Goal: Book appointment/travel/reservation

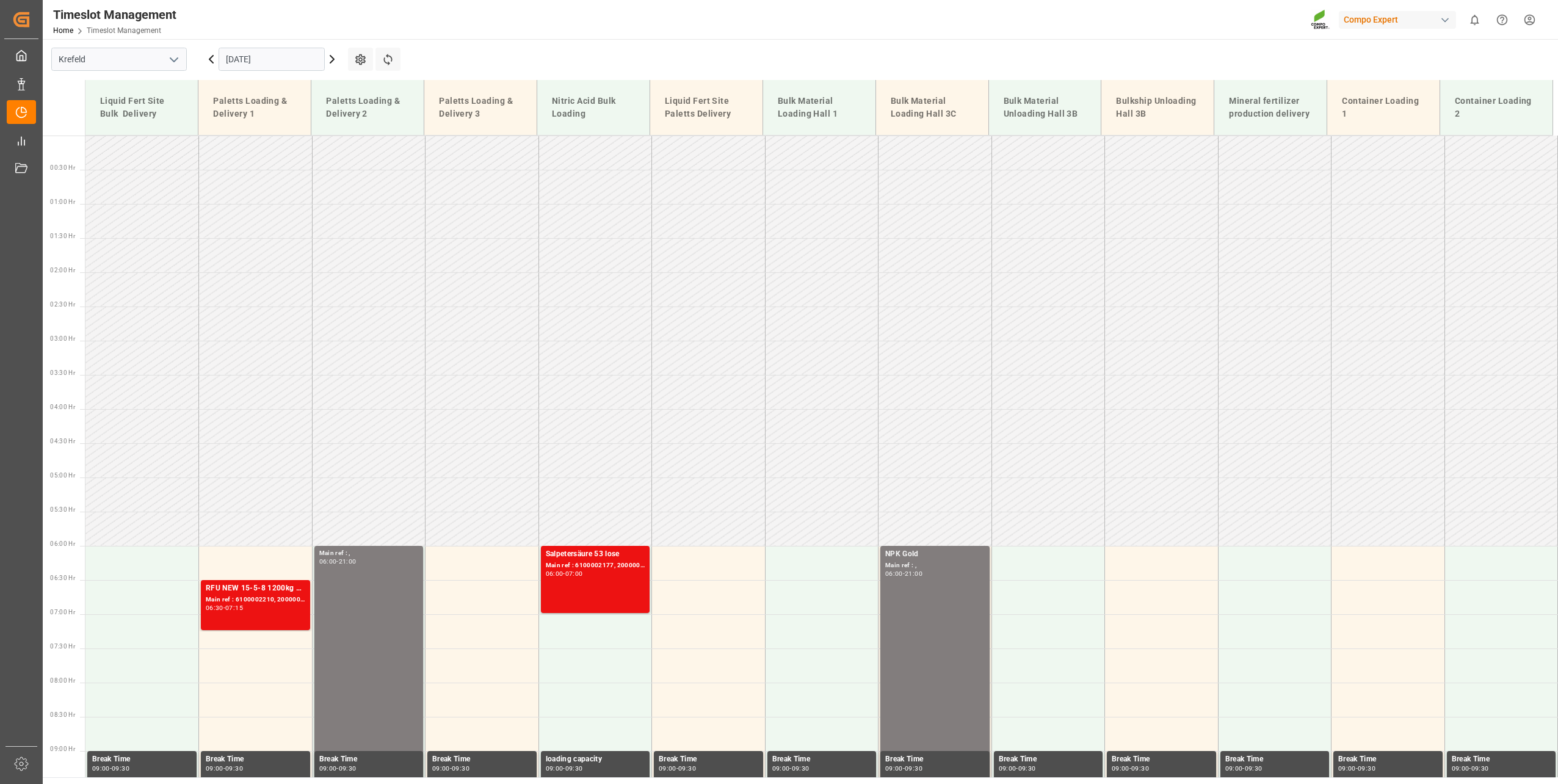
scroll to position [689, 0]
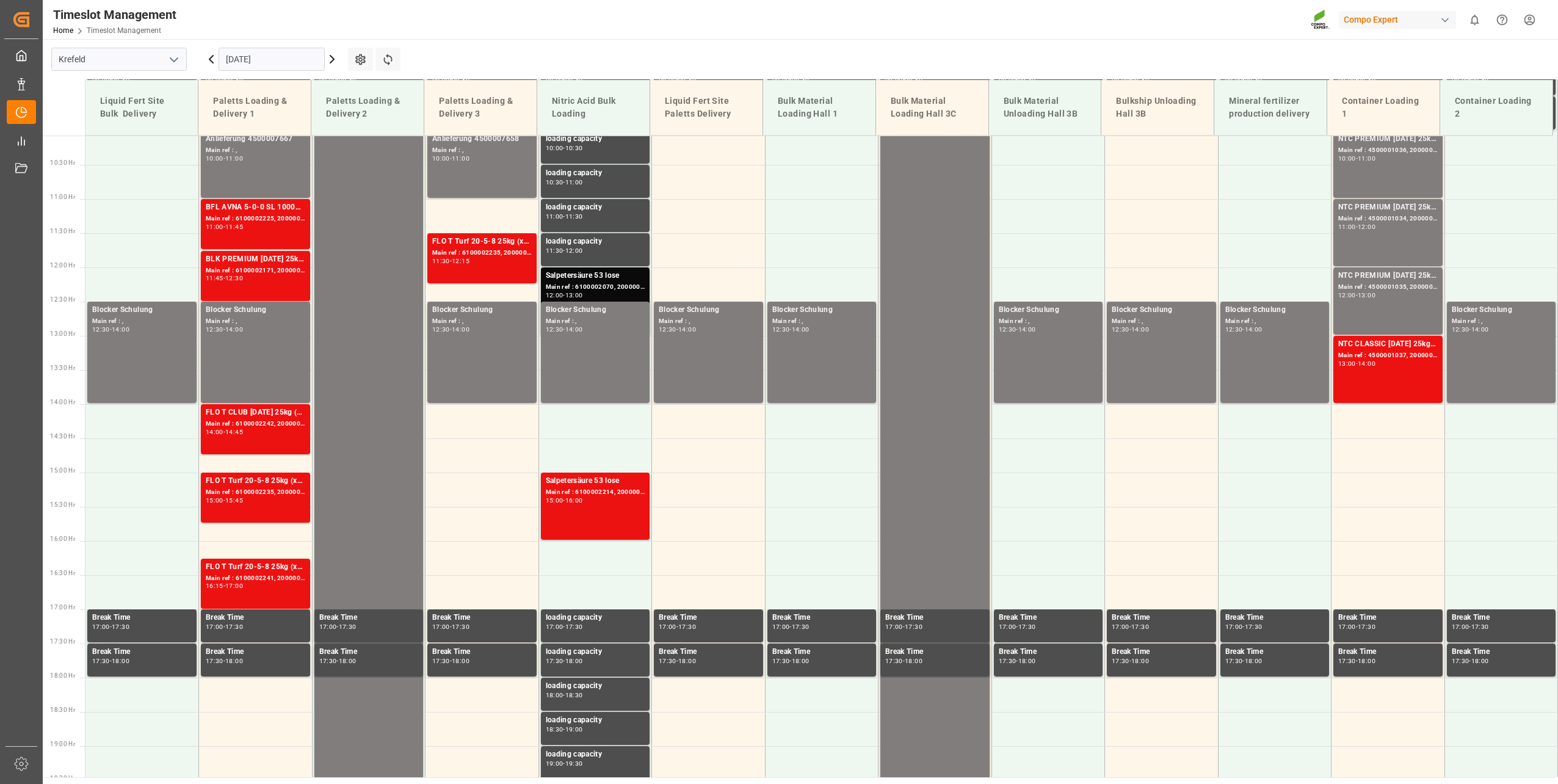
click at [286, 64] on input "[DATE]" at bounding box center [272, 59] width 106 height 23
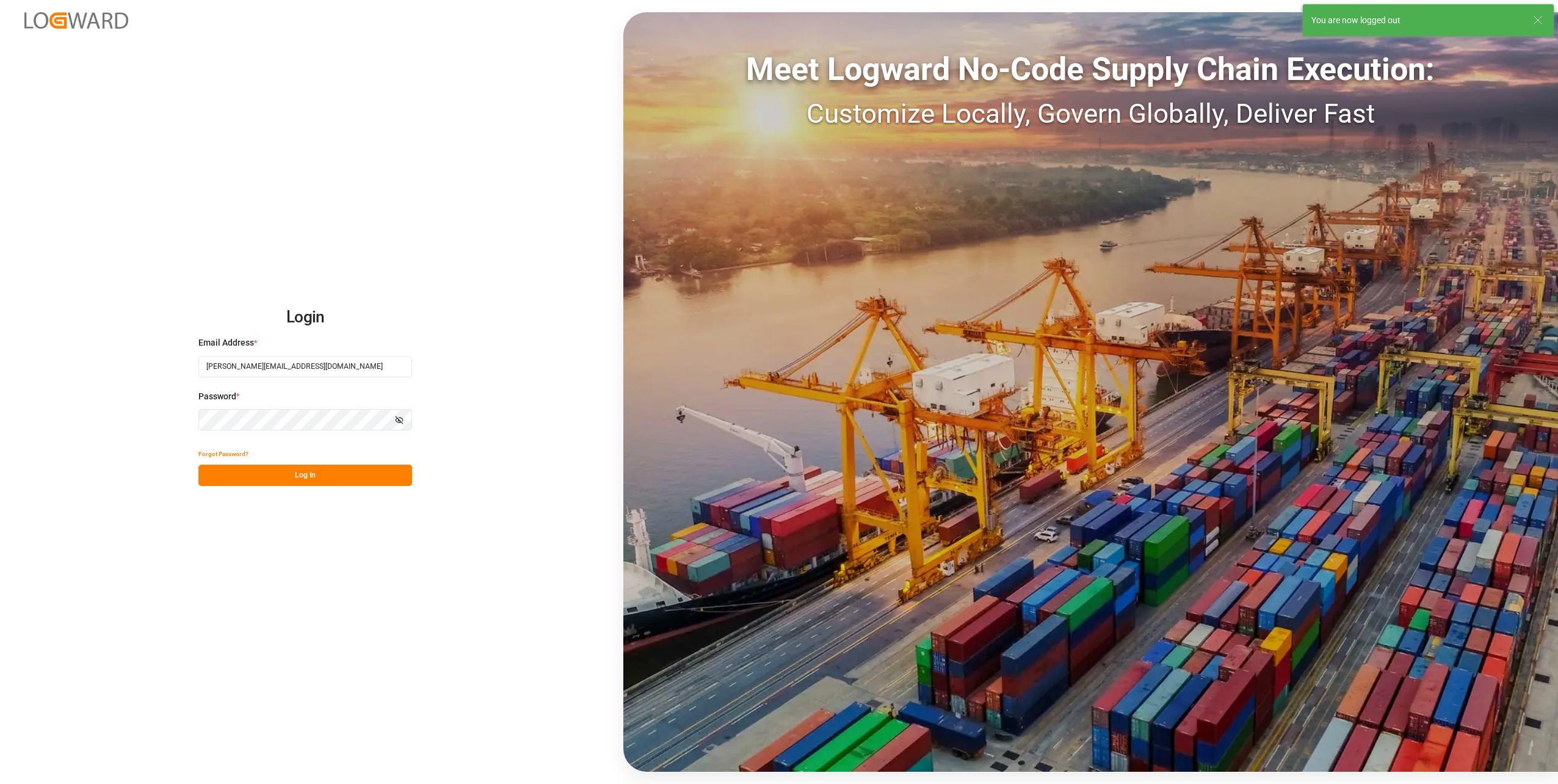
click at [303, 487] on div "Login Email Address * [PERSON_NAME][EMAIL_ADDRESS][DOMAIN_NAME] Password * Show…" at bounding box center [779, 392] width 1558 height 784
click at [303, 481] on button "Log In" at bounding box center [305, 475] width 214 height 21
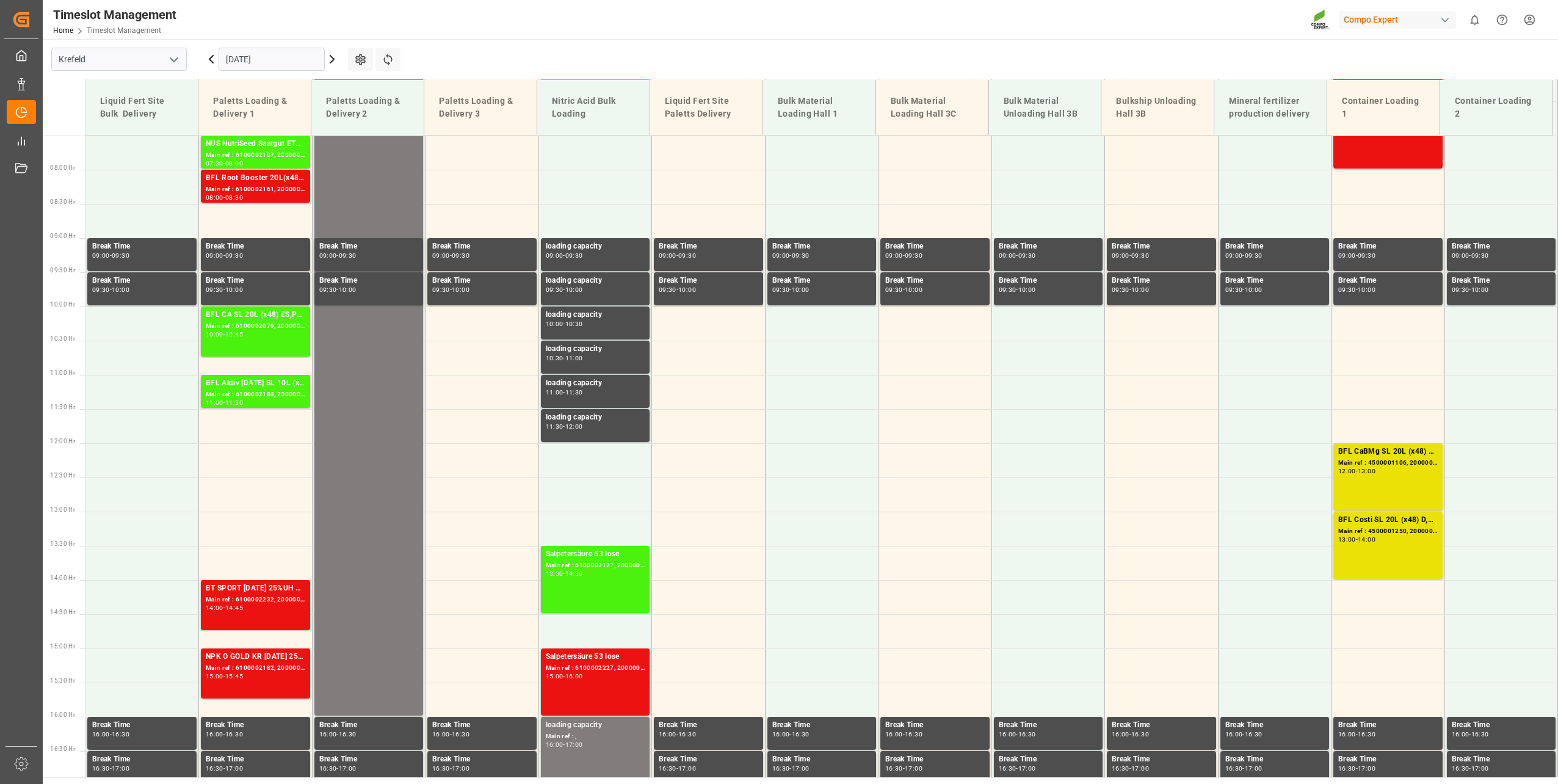
scroll to position [452, 0]
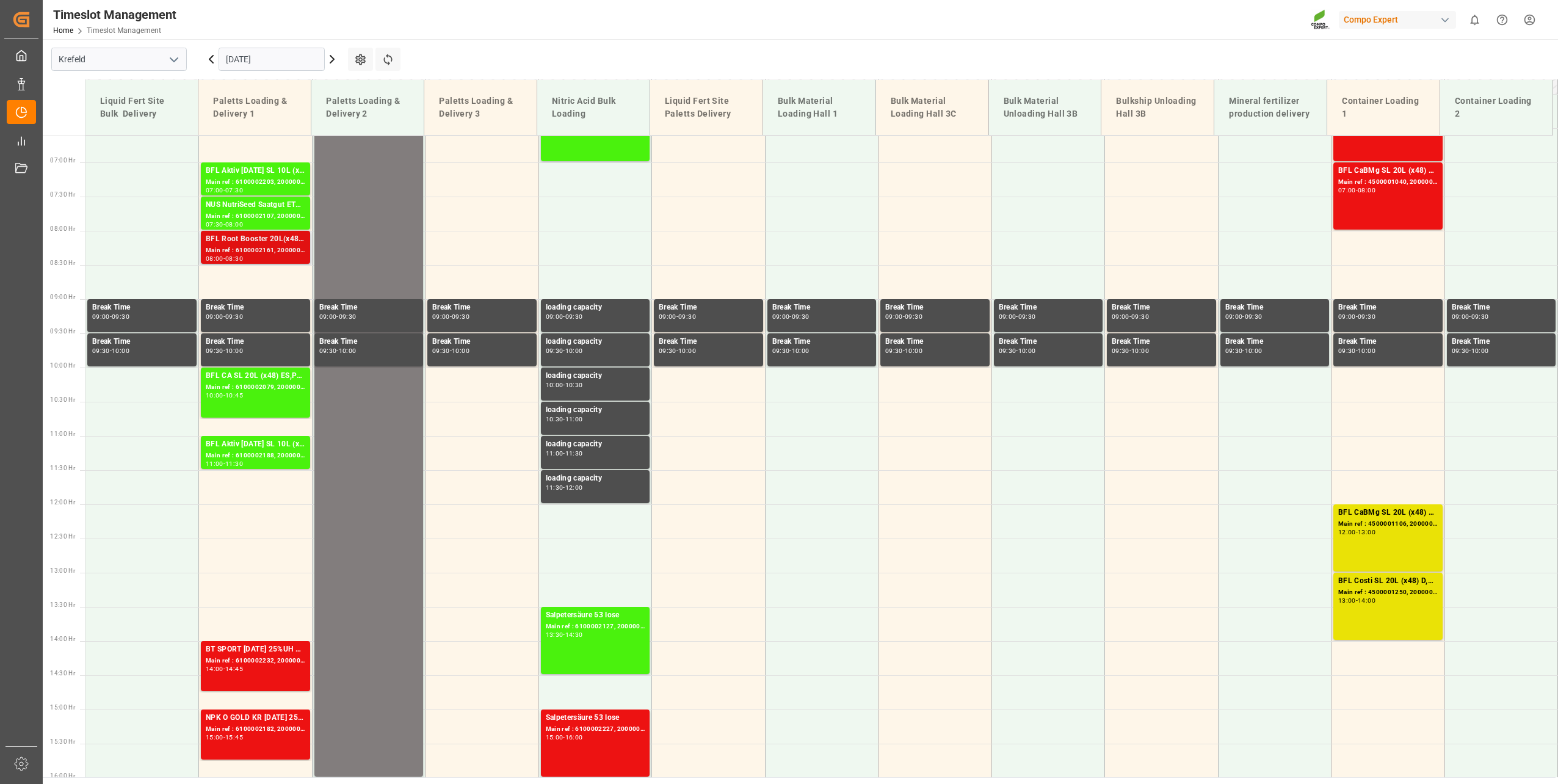
click at [246, 252] on div "Main ref : 6100002161, 2000001768 2000000696" at bounding box center [255, 250] width 99 height 10
click at [246, 59] on input "[DATE]" at bounding box center [272, 59] width 106 height 23
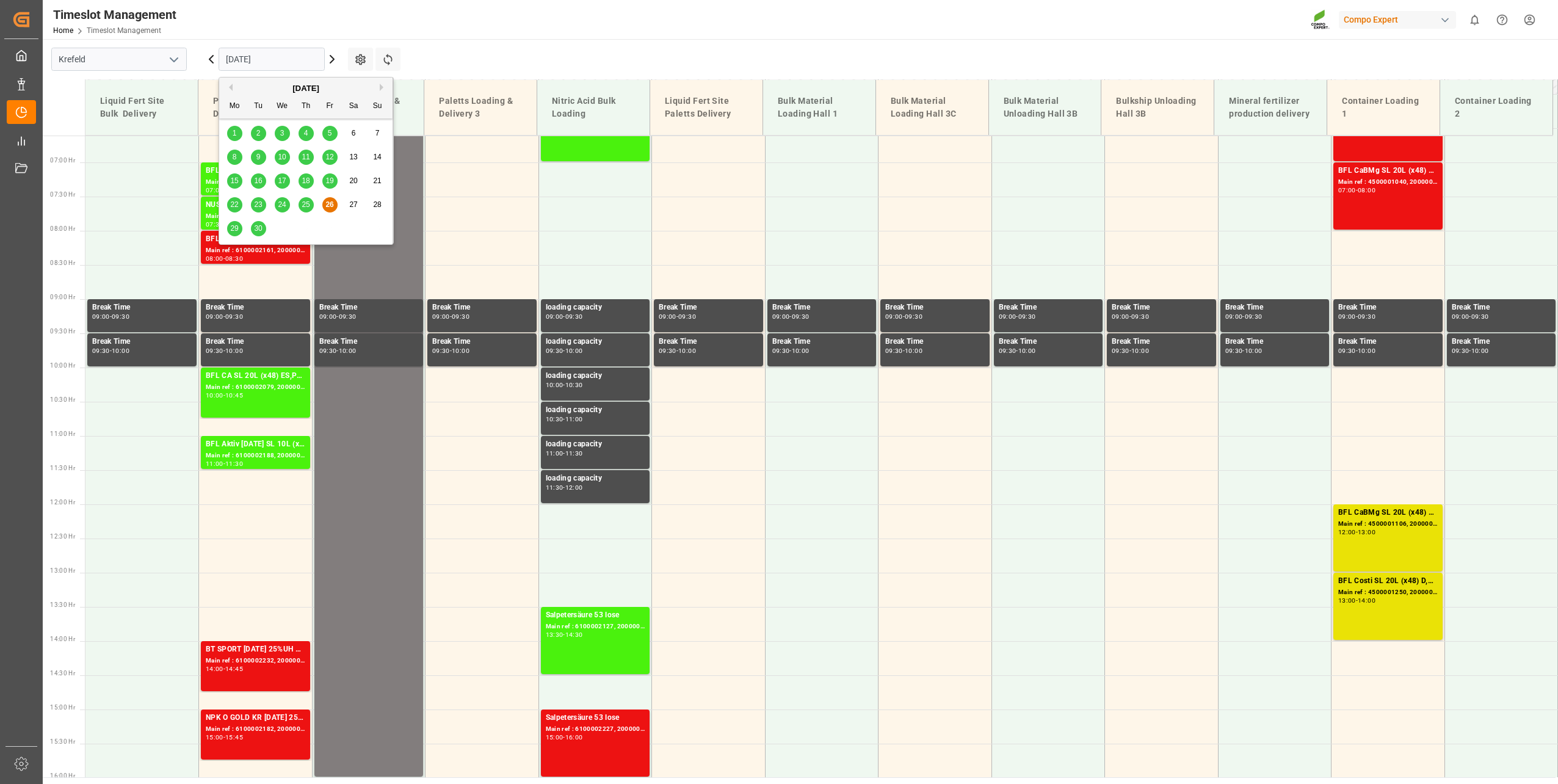
click at [230, 230] on div "29" at bounding box center [234, 229] width 15 height 14
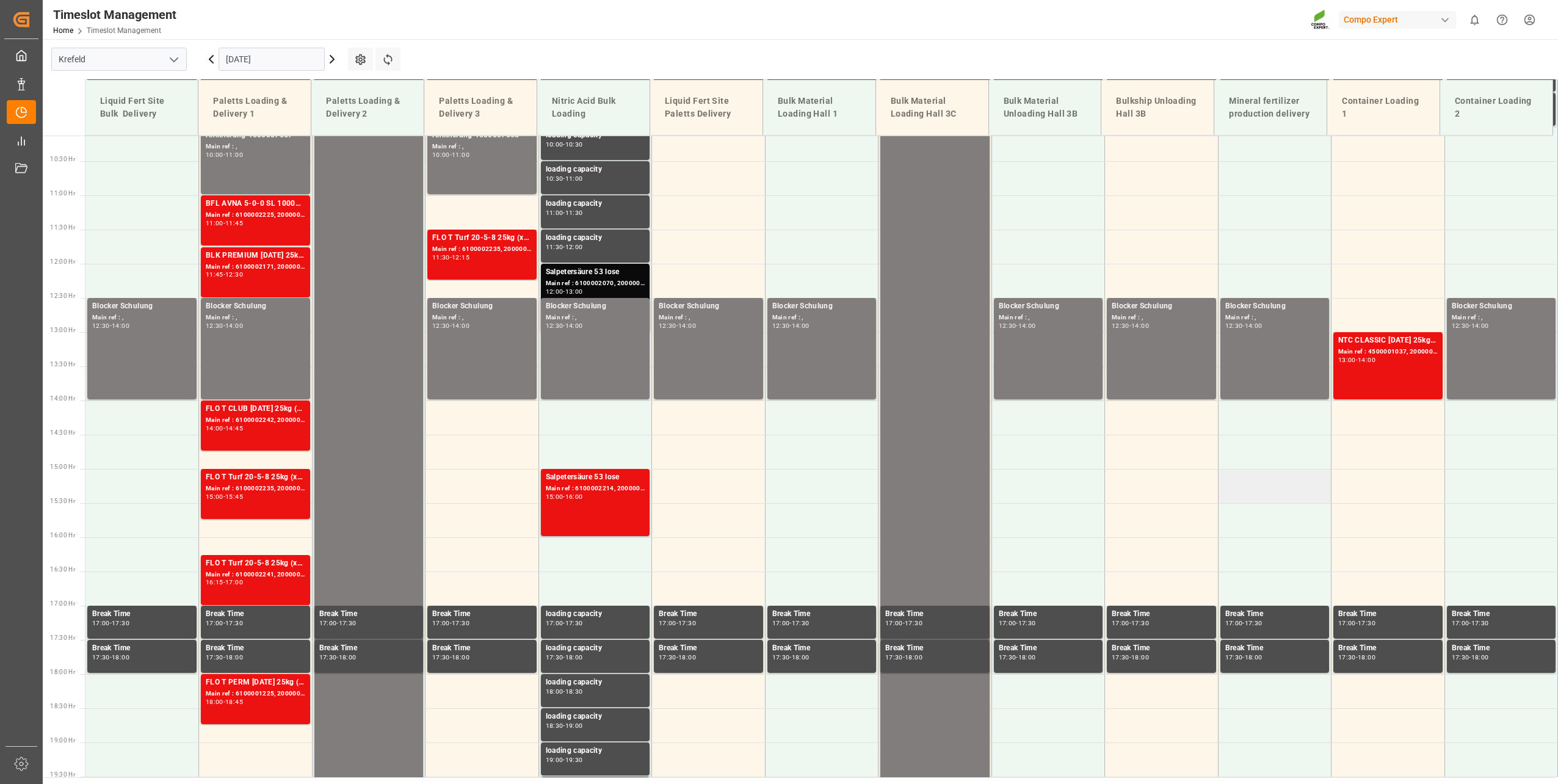
scroll to position [696, 0]
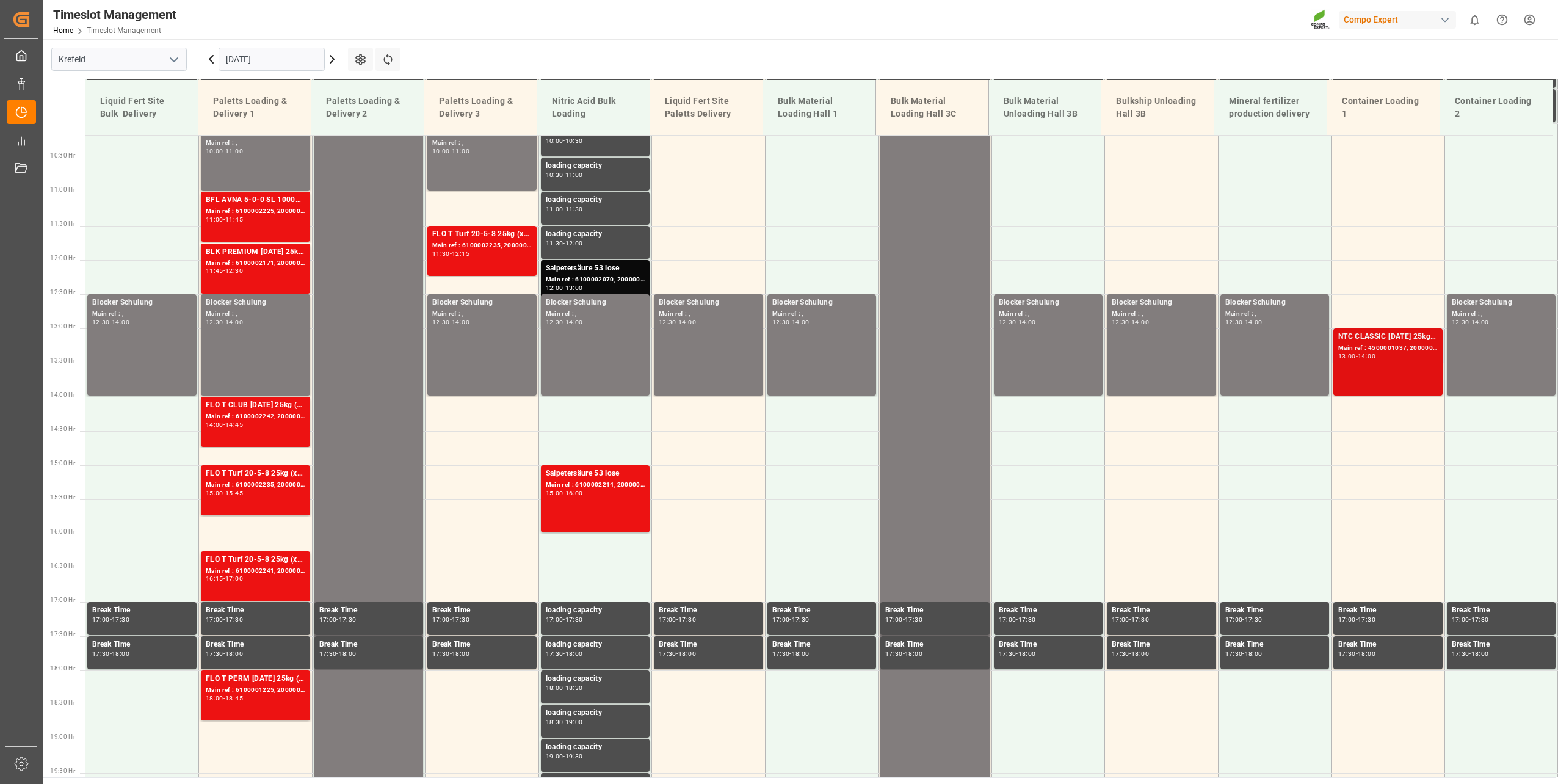
click at [1373, 373] on div "NTC CLASSIC [DATE] 25kg (x42) INT Main ref : 4500001037, 2000001013 13:00 - 14:…" at bounding box center [1388, 362] width 99 height 62
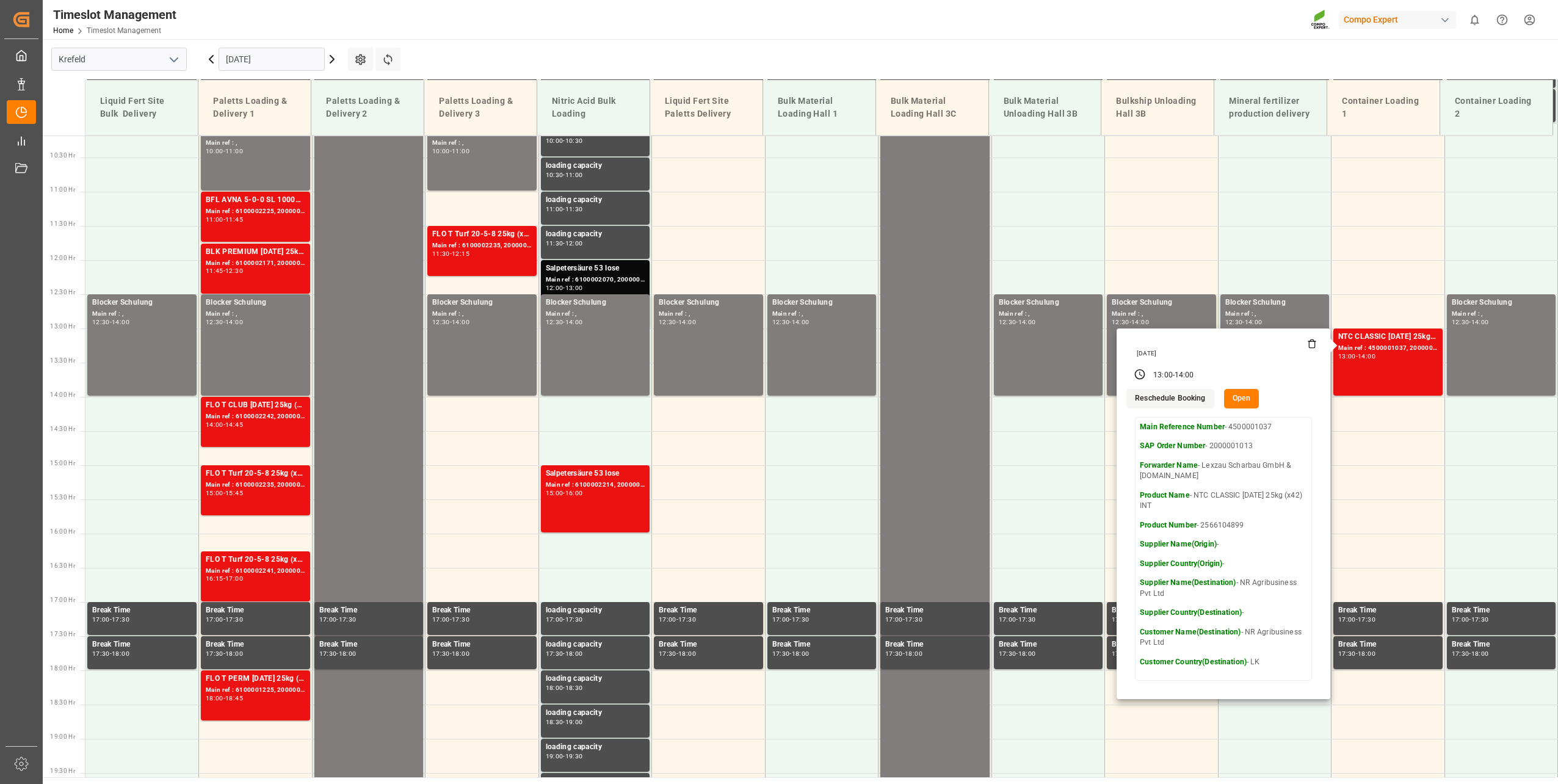
click at [265, 78] on div "[DATE]" at bounding box center [272, 59] width 153 height 41
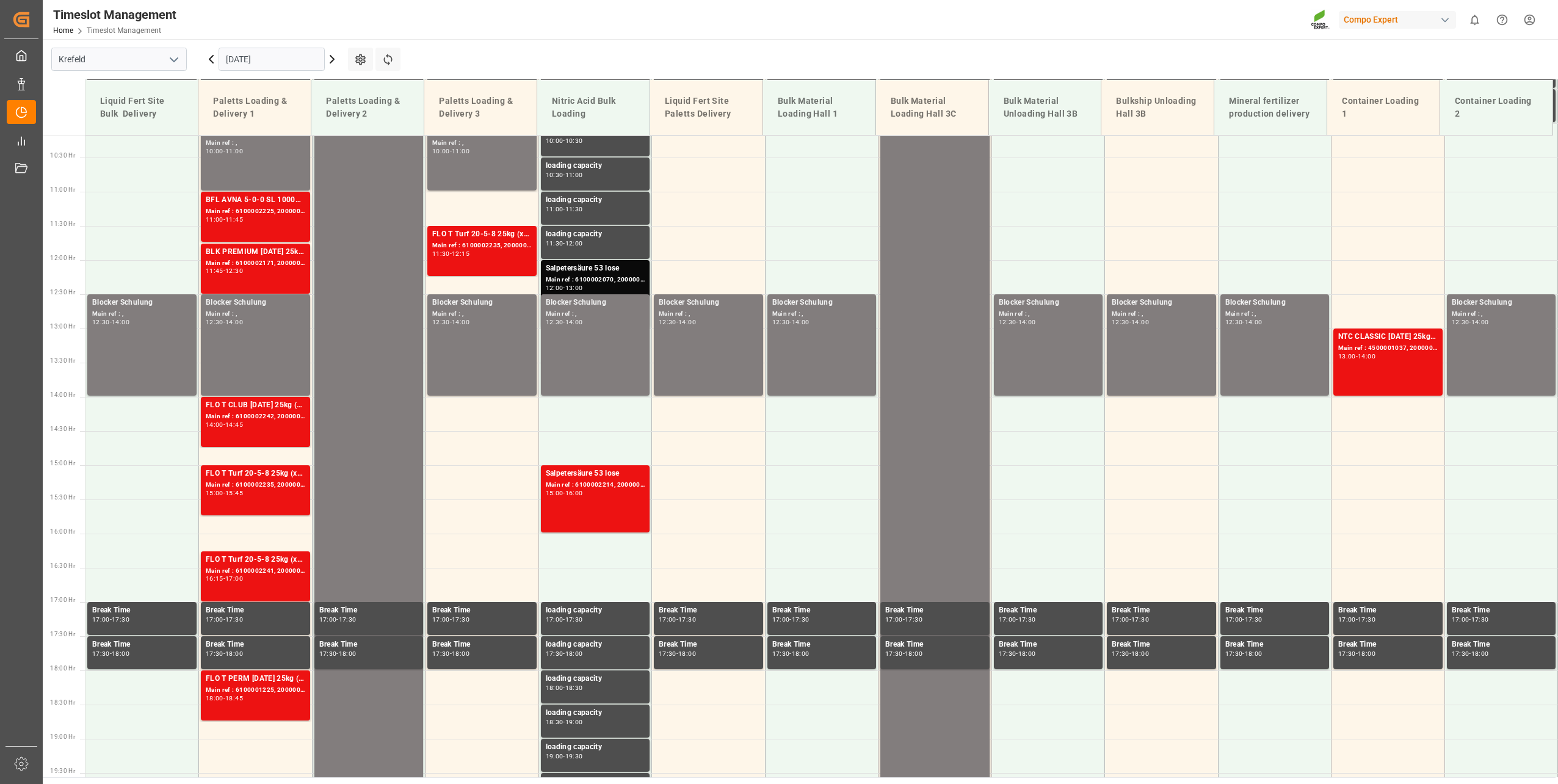
click at [265, 65] on input "[DATE]" at bounding box center [272, 59] width 106 height 23
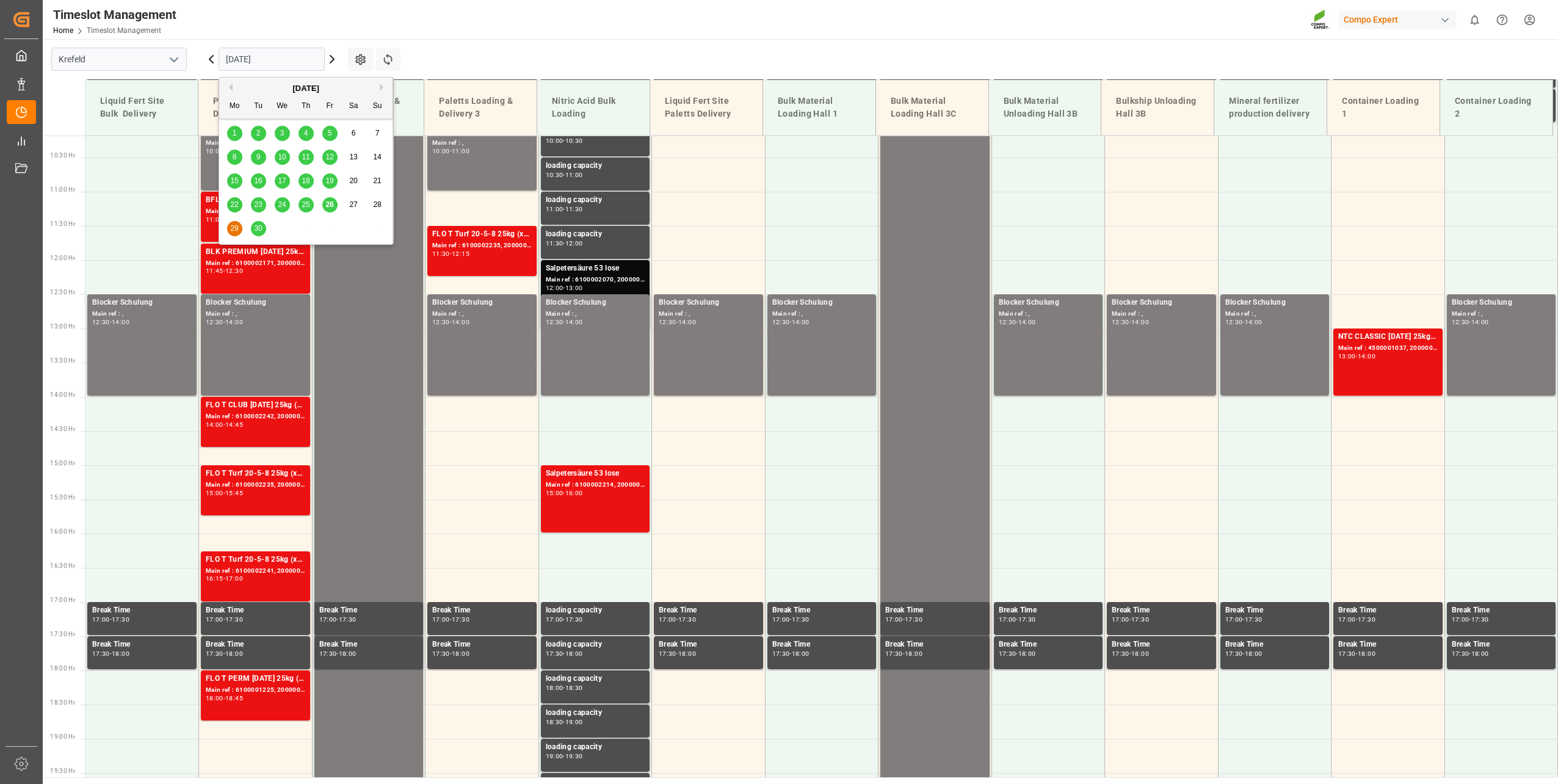
click at [331, 209] on span "26" at bounding box center [330, 204] width 8 height 9
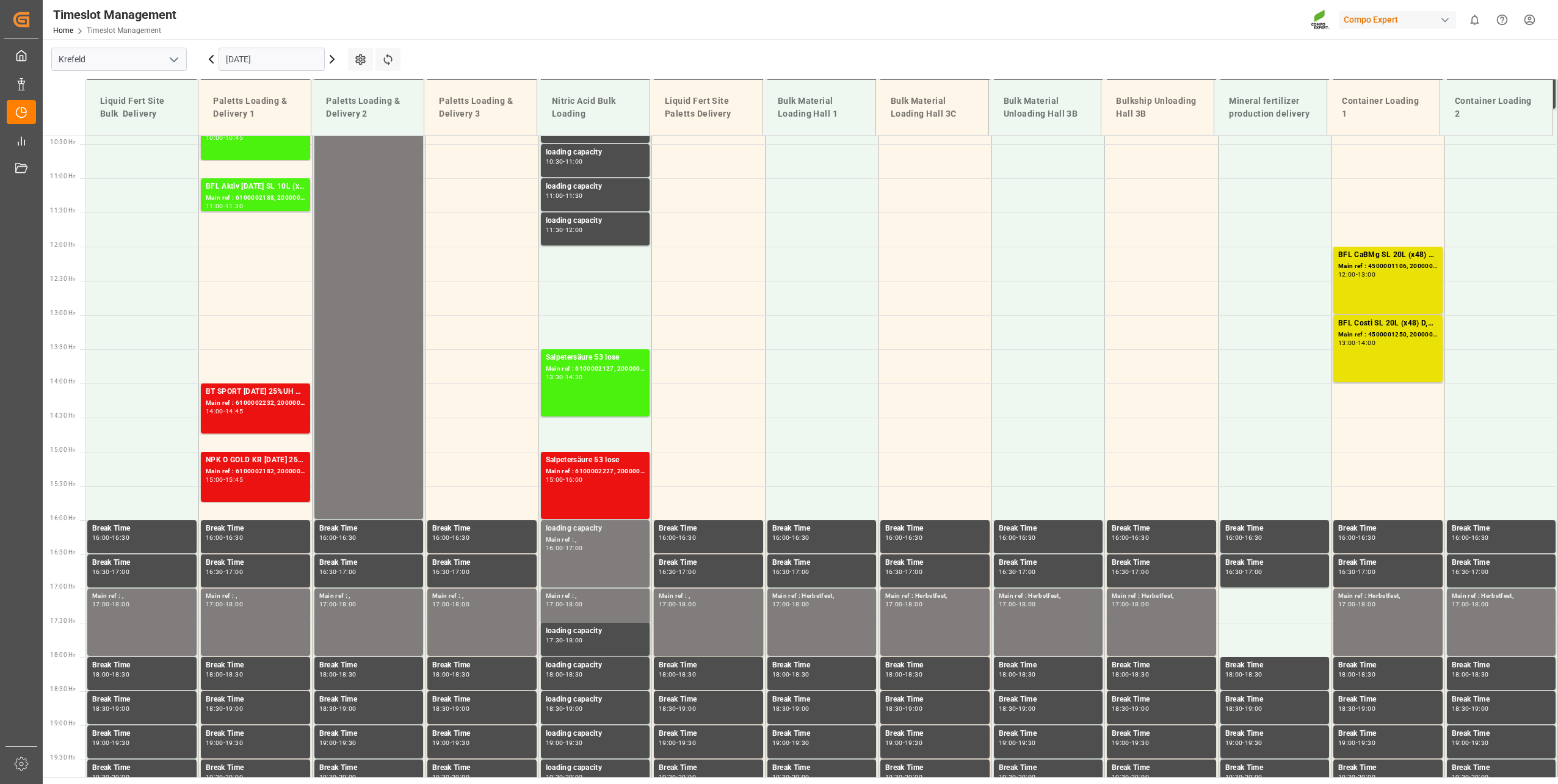
scroll to position [757, 0]
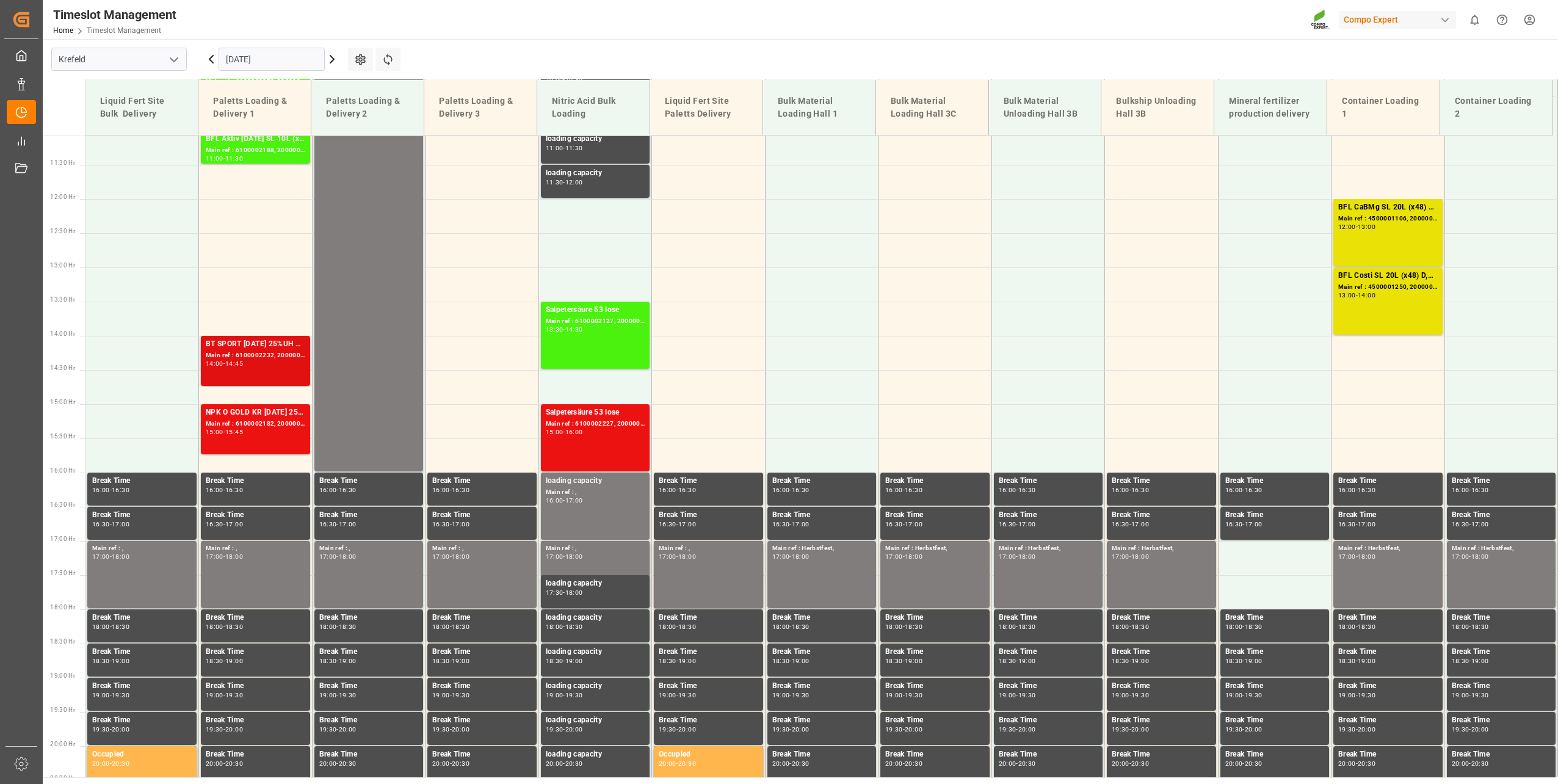
click at [272, 356] on div "Main ref : 6100002232, 2000000946" at bounding box center [255, 355] width 99 height 10
click at [276, 62] on input "[DATE]" at bounding box center [272, 59] width 106 height 23
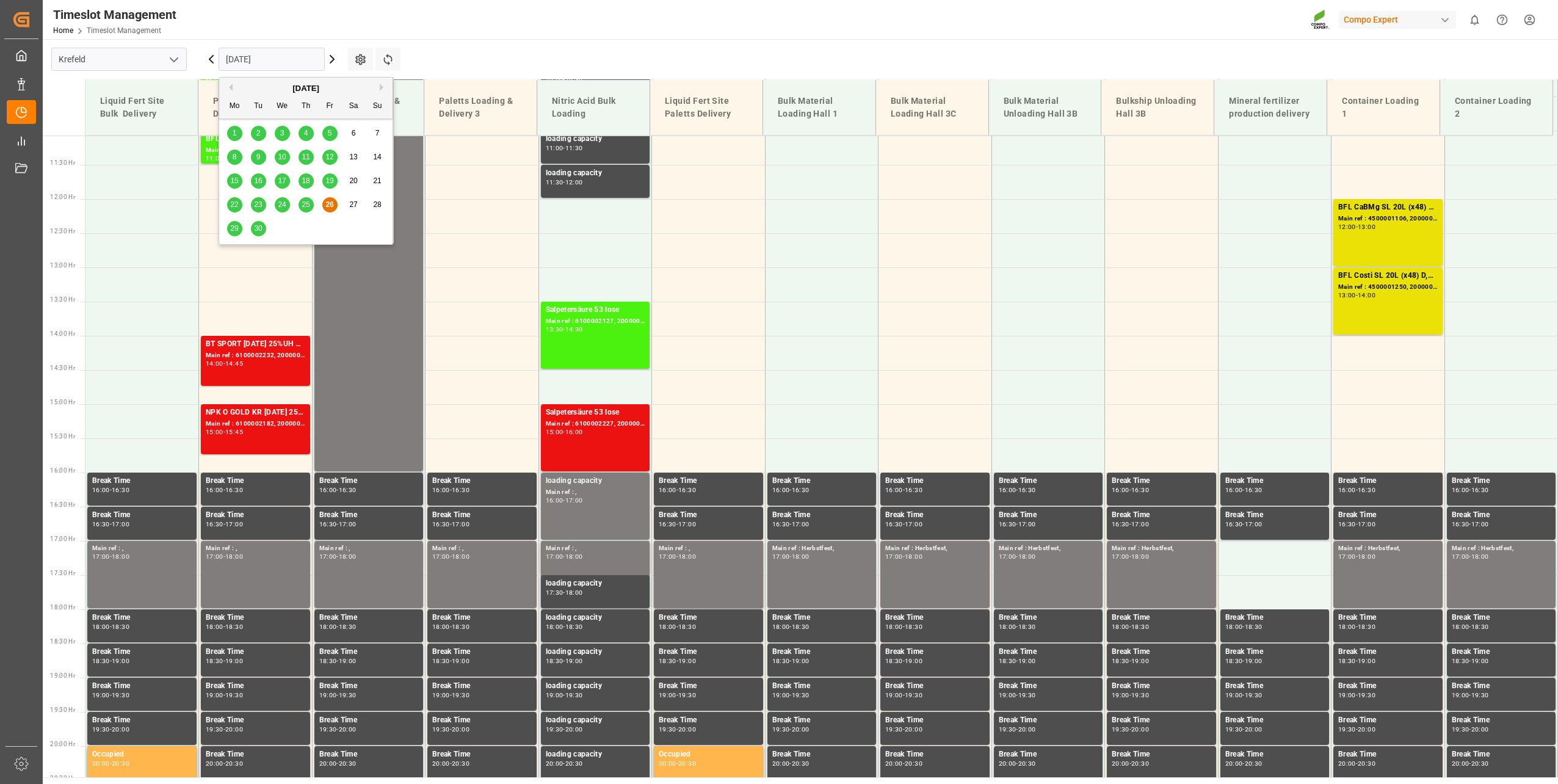
click at [233, 228] on span "29" at bounding box center [234, 228] width 8 height 9
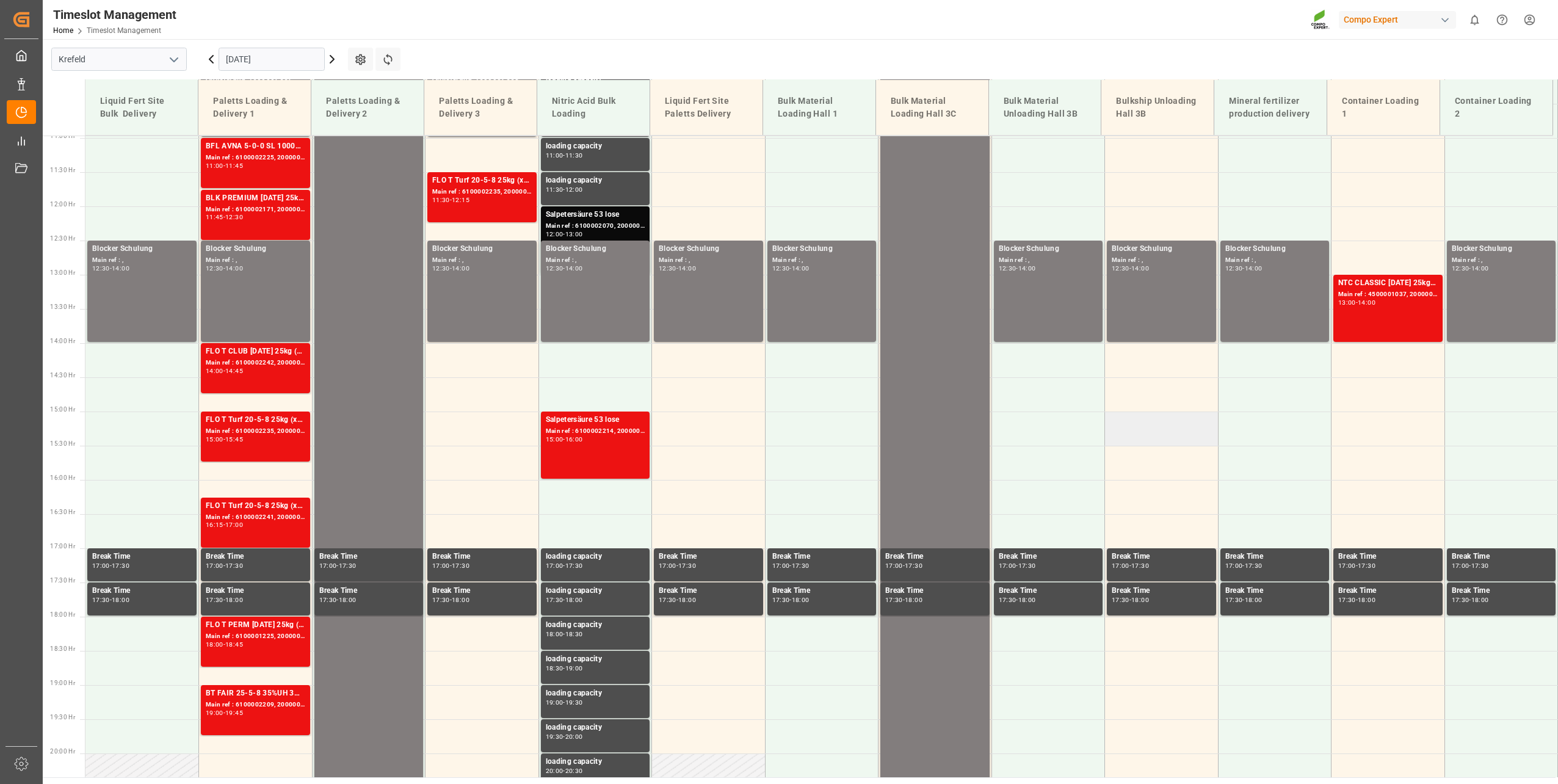
scroll to position [825, 0]
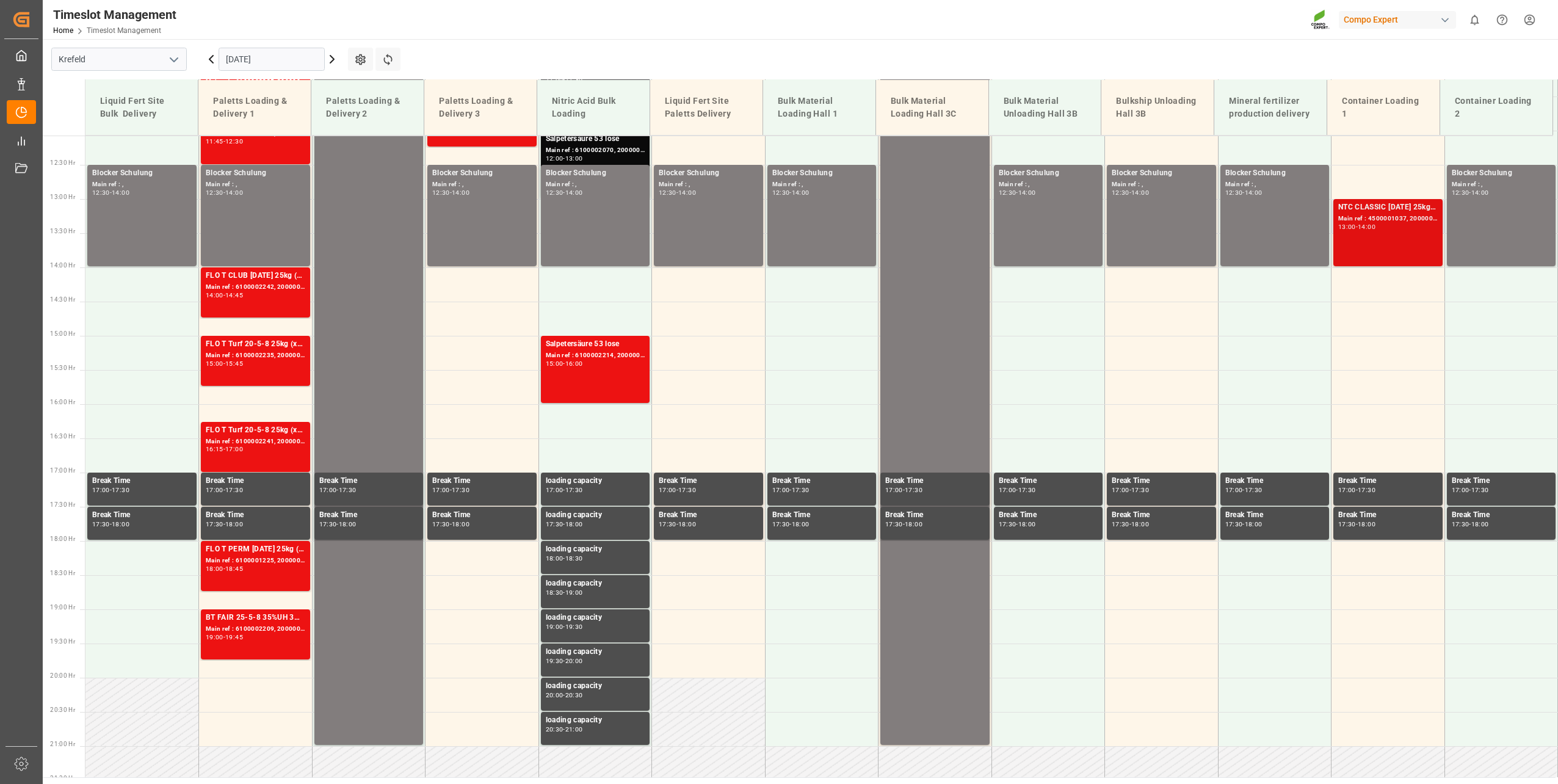
click at [1363, 226] on div "14:00" at bounding box center [1367, 226] width 17 height 6
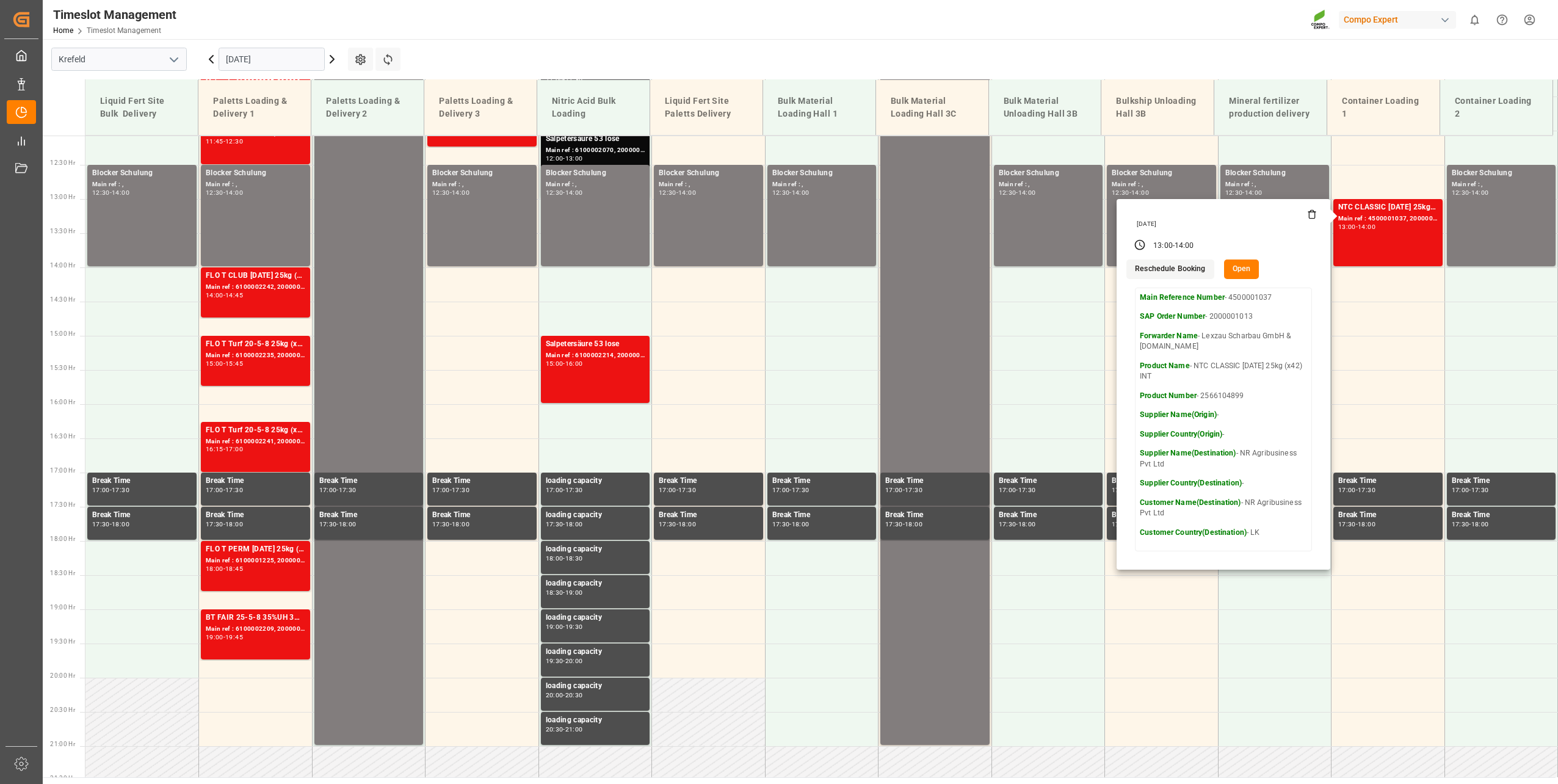
click at [252, 68] on input "[DATE]" at bounding box center [272, 59] width 106 height 23
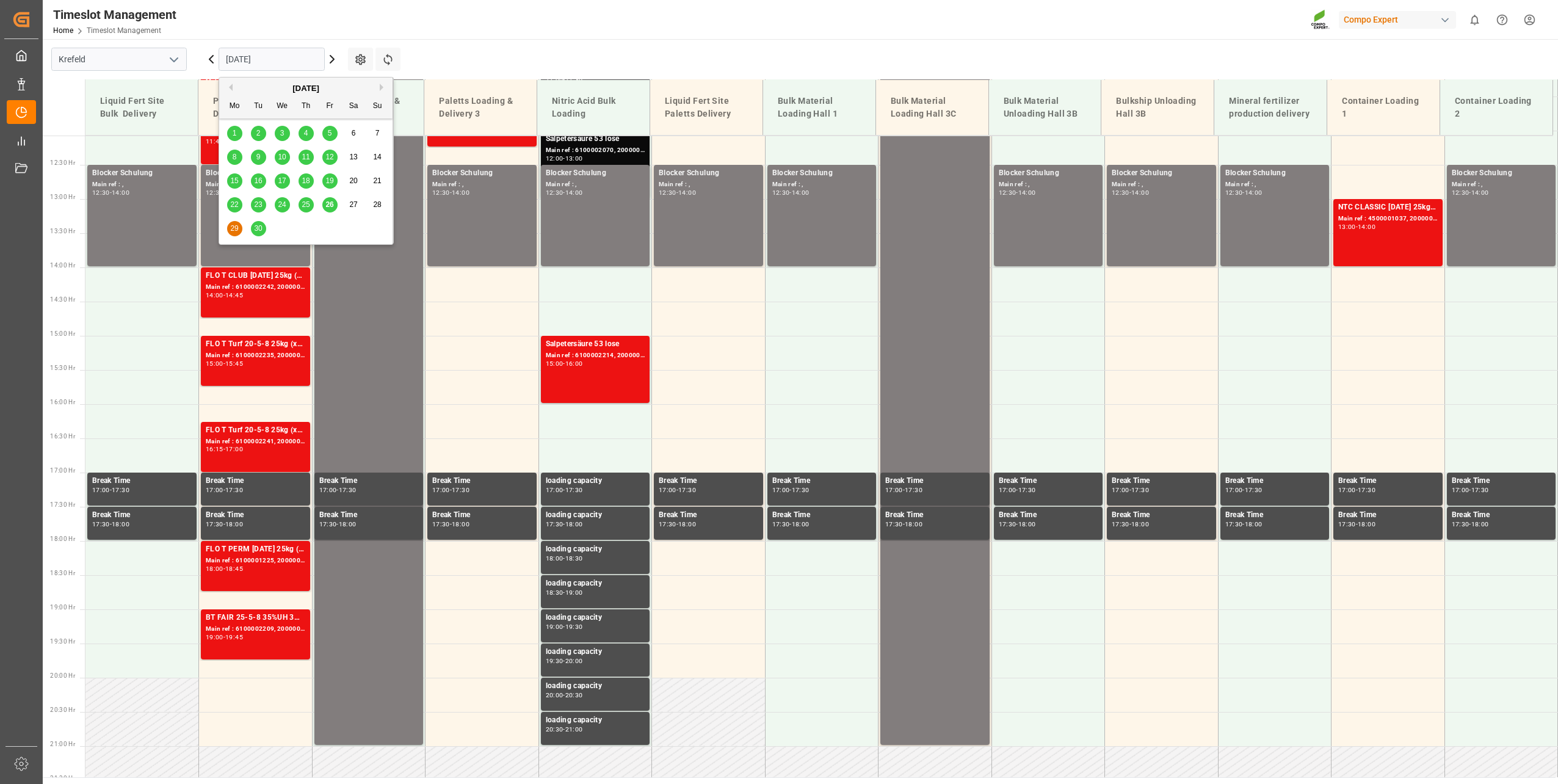
click at [323, 204] on div "26" at bounding box center [330, 205] width 15 height 14
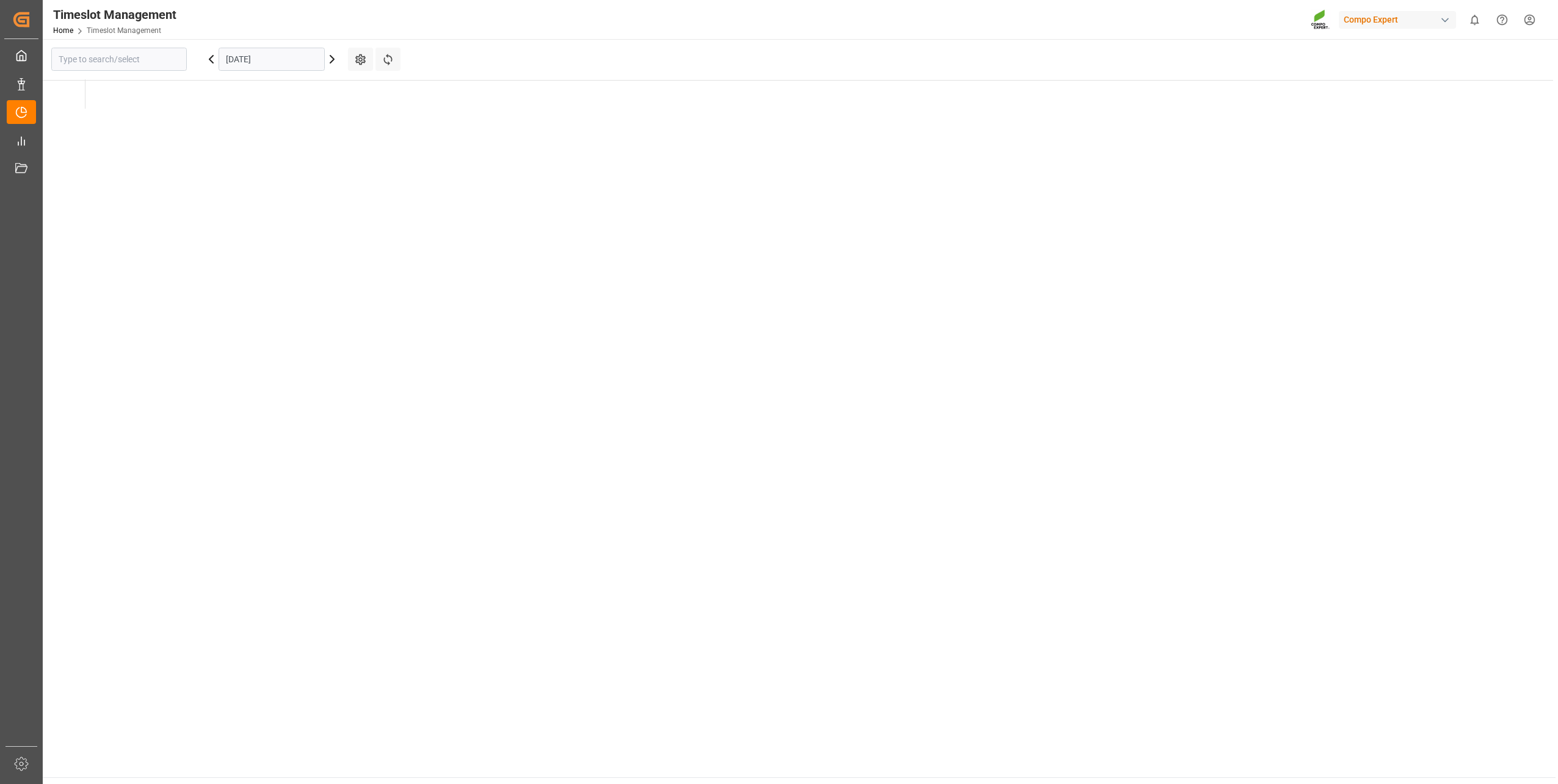
type input "Krefeld"
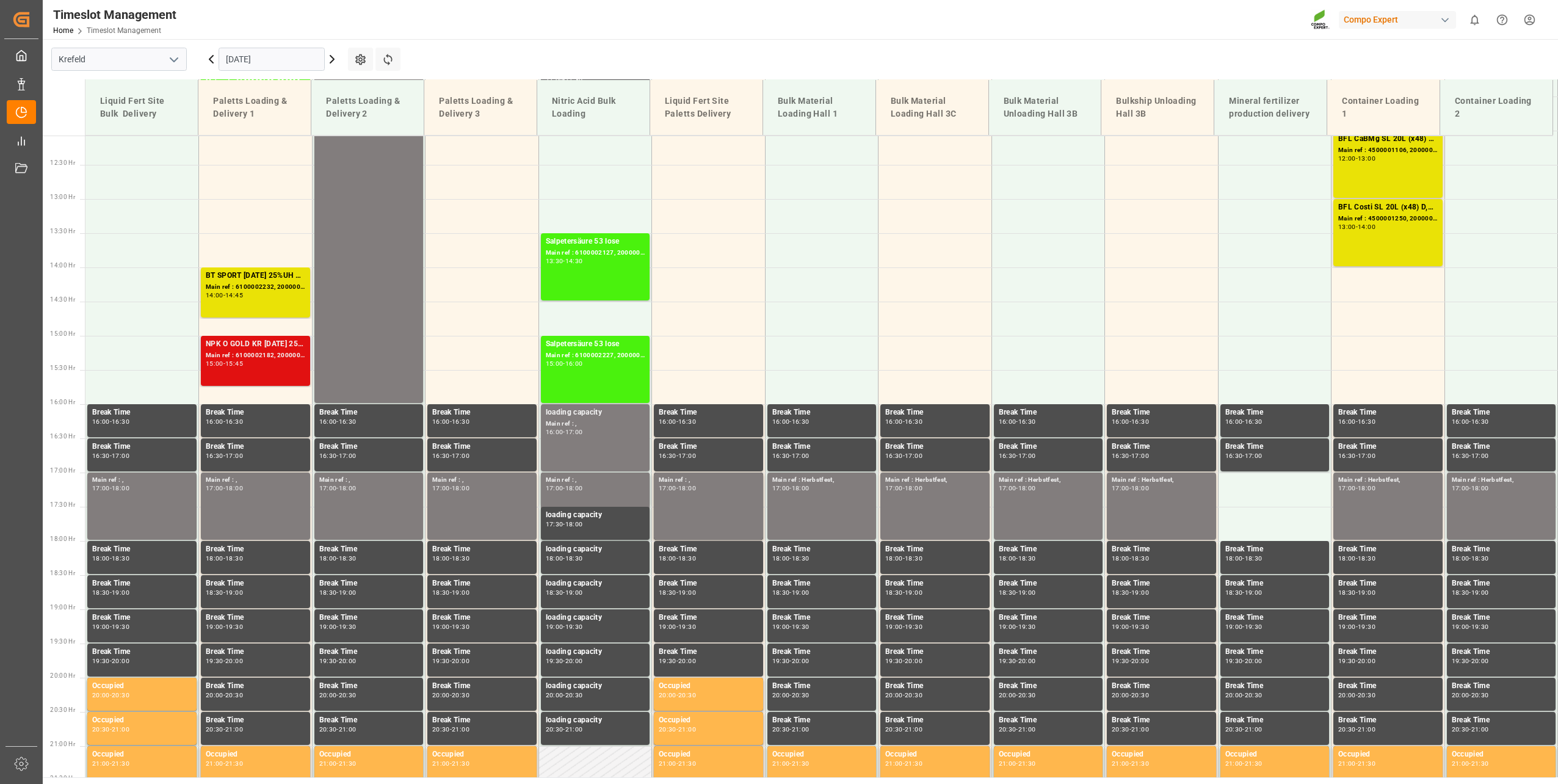
click at [247, 355] on div "Main ref : 6100002182, 2000001703" at bounding box center [255, 355] width 99 height 10
